Goal: Task Accomplishment & Management: Use online tool/utility

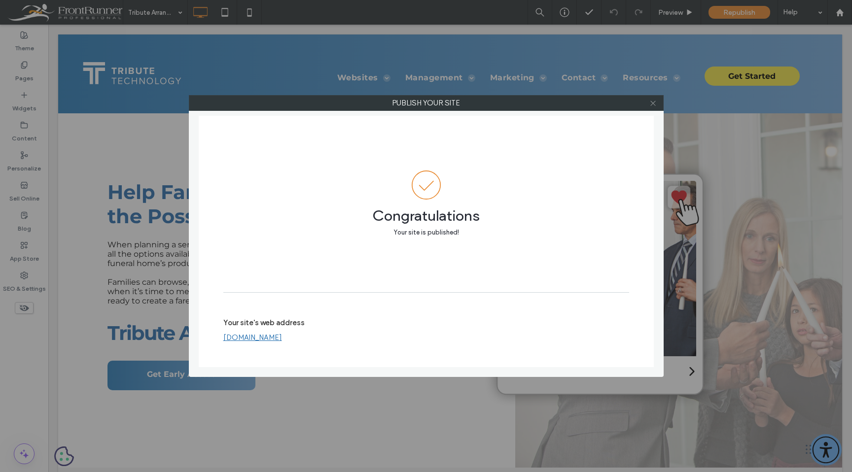
click at [651, 103] on icon at bounding box center [652, 103] width 7 height 7
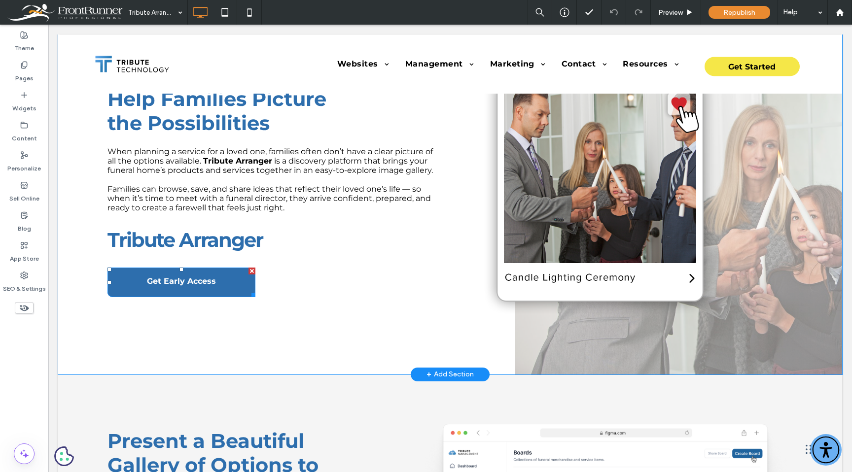
scroll to position [94, 0]
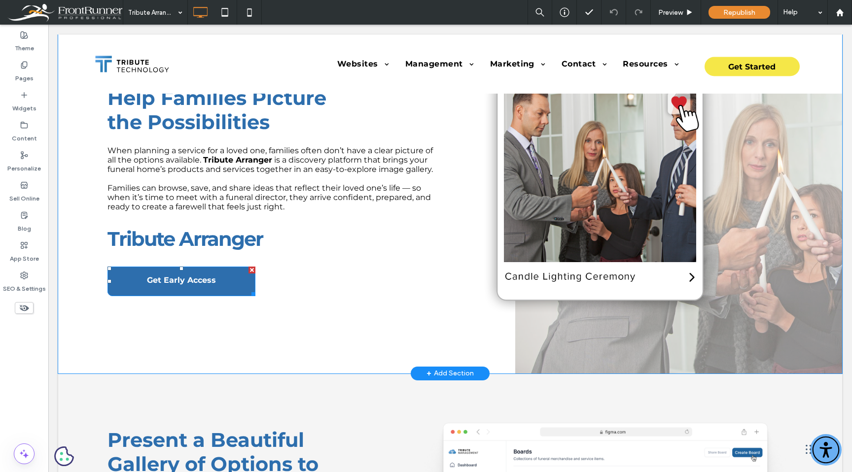
click at [202, 289] on link "Get Early Access" at bounding box center [181, 282] width 148 height 30
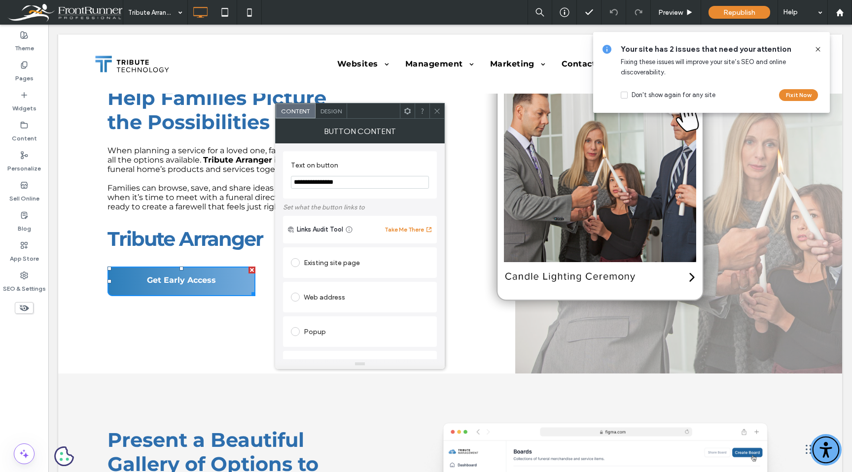
click at [437, 110] on icon at bounding box center [436, 110] width 7 height 7
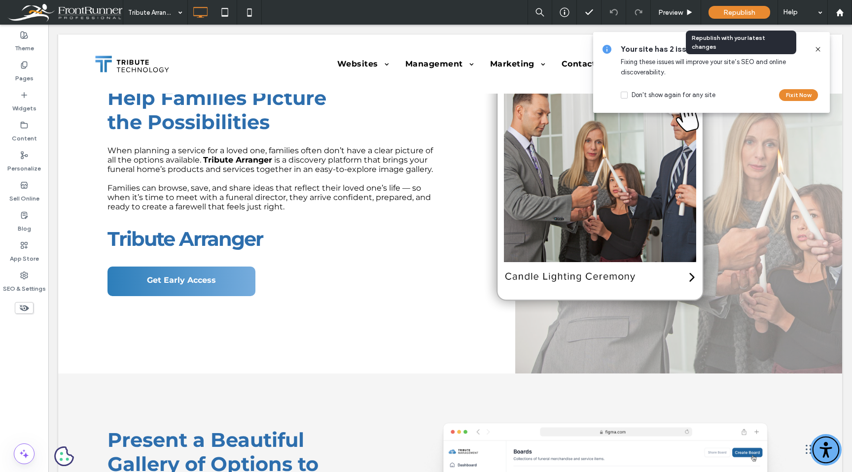
click at [754, 10] on span "Republish" at bounding box center [739, 12] width 32 height 8
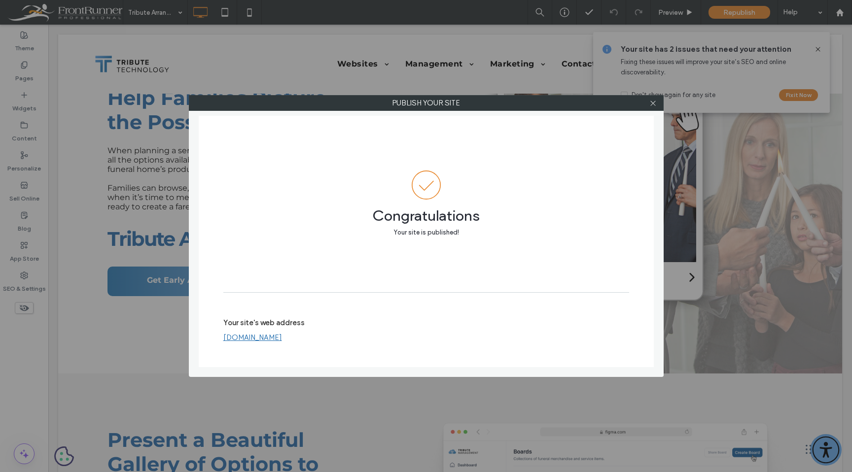
click at [648, 108] on div at bounding box center [653, 103] width 15 height 15
click at [654, 103] on icon at bounding box center [652, 103] width 7 height 7
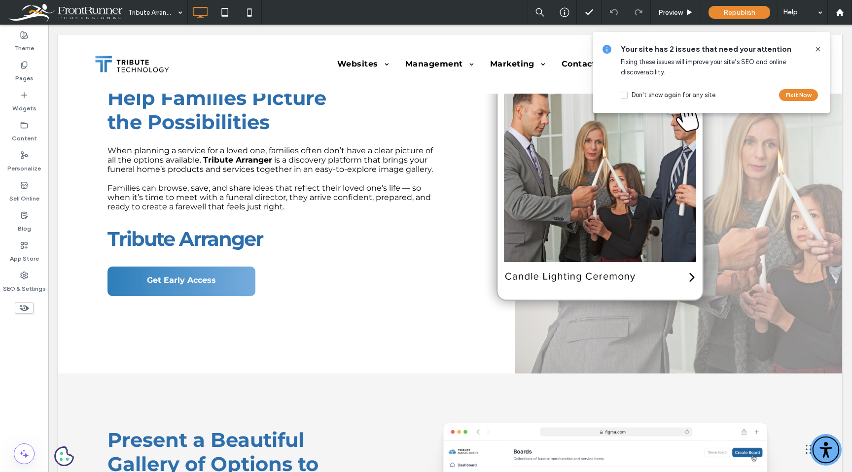
click at [818, 48] on icon at bounding box center [818, 49] width 8 height 8
drag, startPoint x: 817, startPoint y: 50, endPoint x: 767, endPoint y: 33, distance: 52.2
click at [817, 50] on use at bounding box center [817, 49] width 4 height 4
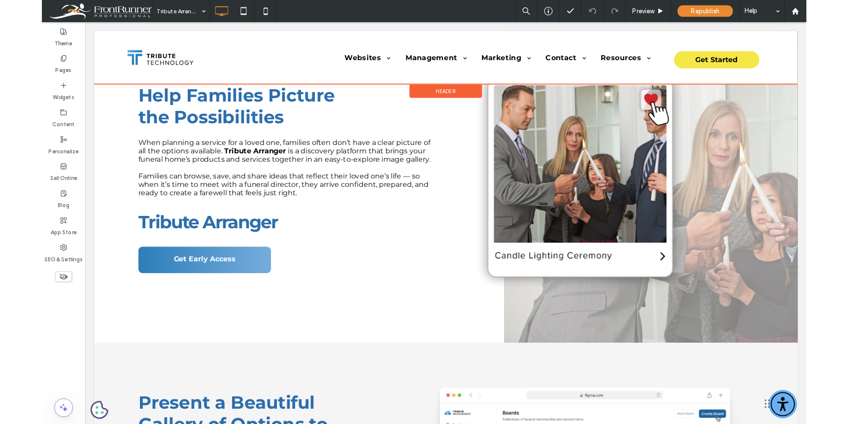
scroll to position [0, 0]
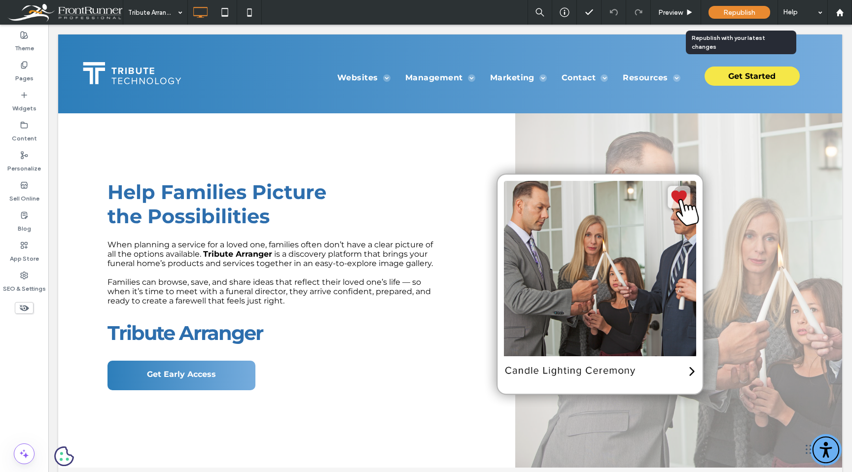
drag, startPoint x: 754, startPoint y: 12, endPoint x: 743, endPoint y: 20, distance: 13.4
click at [754, 12] on span "Republish" at bounding box center [739, 12] width 32 height 8
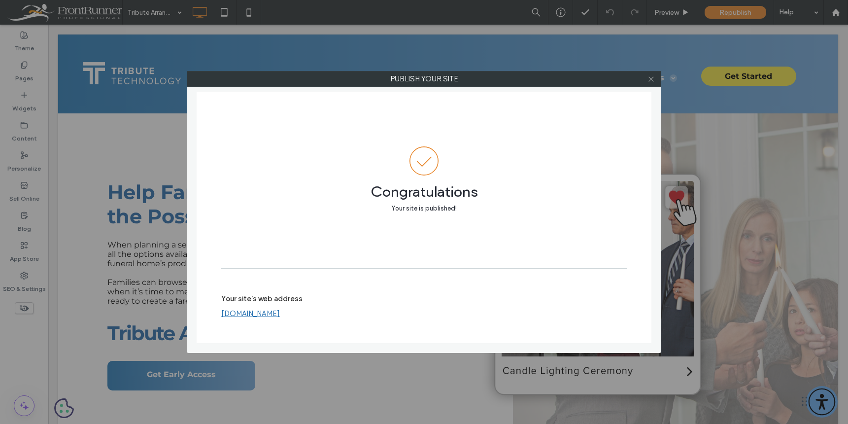
click at [651, 78] on icon at bounding box center [651, 78] width 7 height 7
